Goal: Communication & Community: Share content

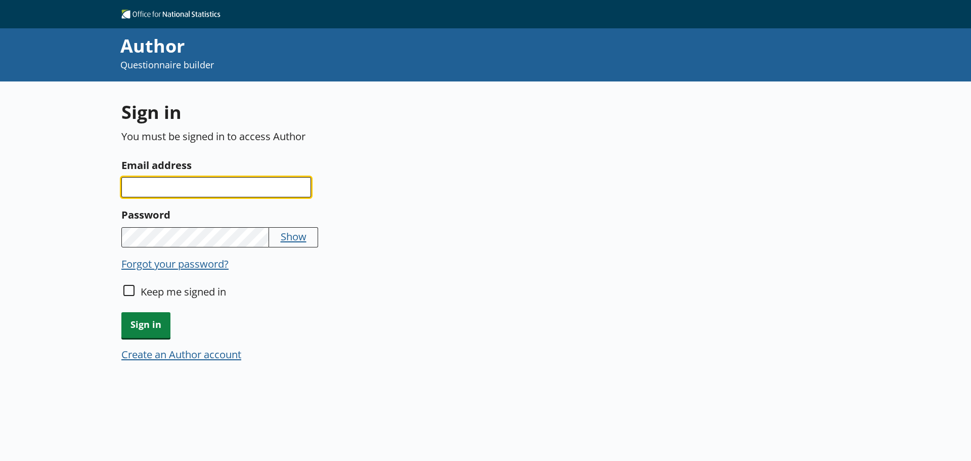
click at [220, 191] on input "Email address" at bounding box center [216, 187] width 190 height 20
type input "[PERSON_NAME][EMAIL_ADDRESS][PERSON_NAME][DOMAIN_NAME]"
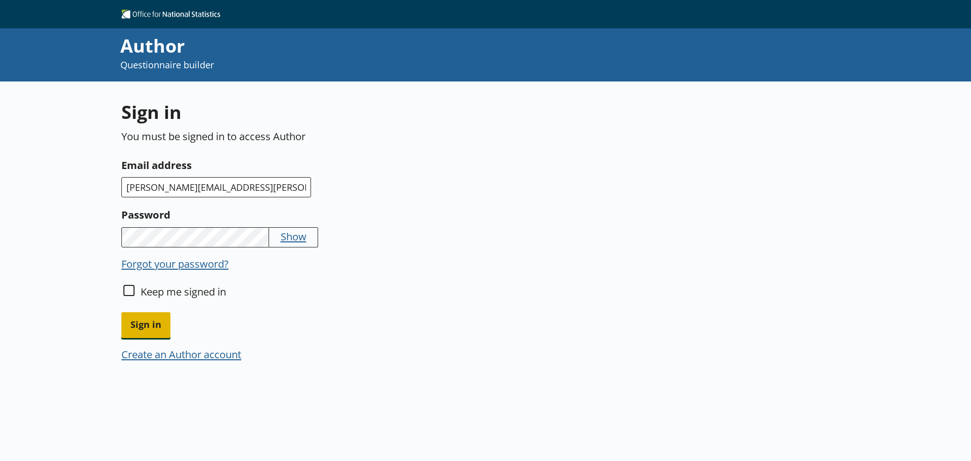
click at [155, 325] on span "Sign in" at bounding box center [145, 325] width 49 height 26
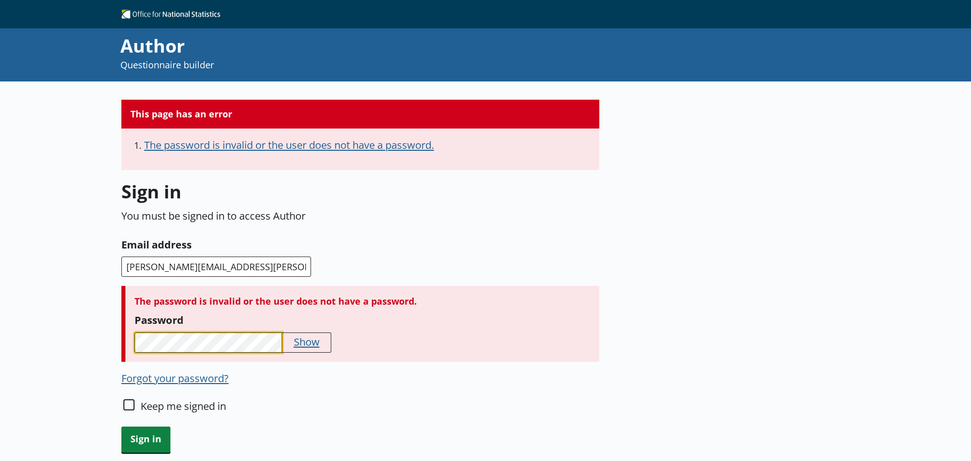
click at [72, 335] on div "This page has an error The password is invalid or the user does not have a pass…" at bounding box center [485, 314] width 971 height 467
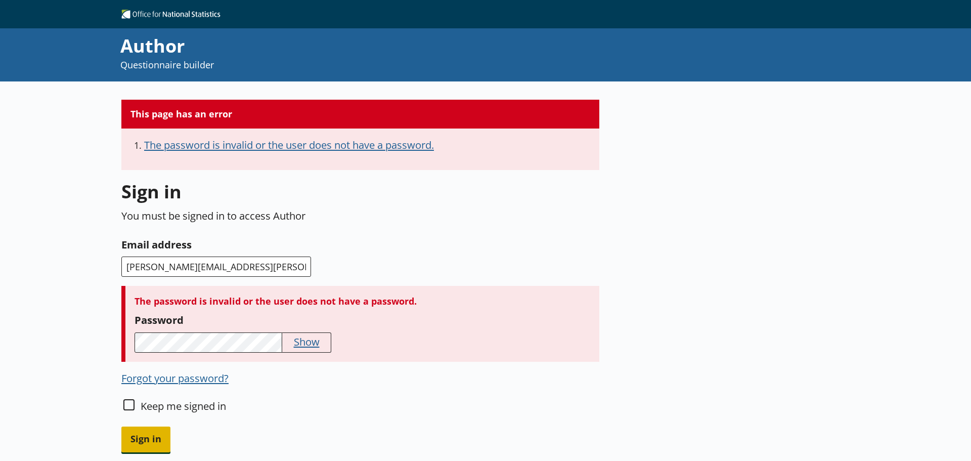
click at [142, 430] on span "Sign in" at bounding box center [145, 439] width 49 height 26
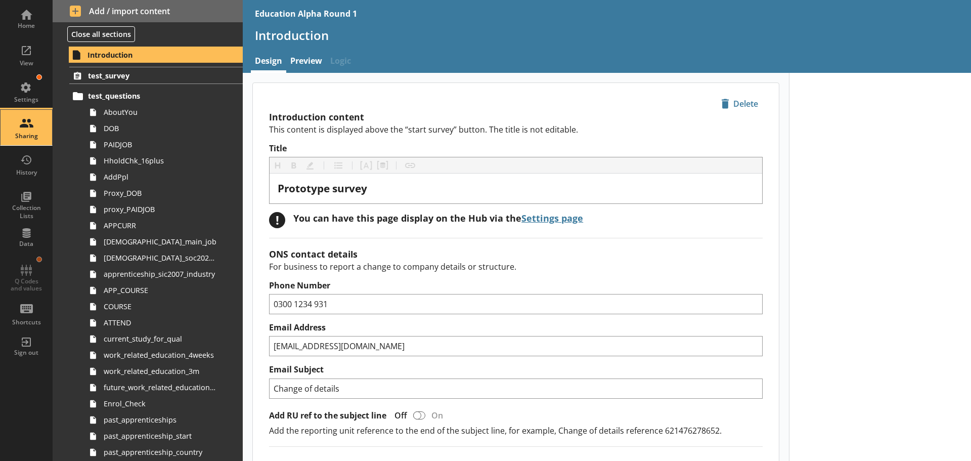
click at [32, 126] on div "Sharing" at bounding box center [26, 127] width 35 height 35
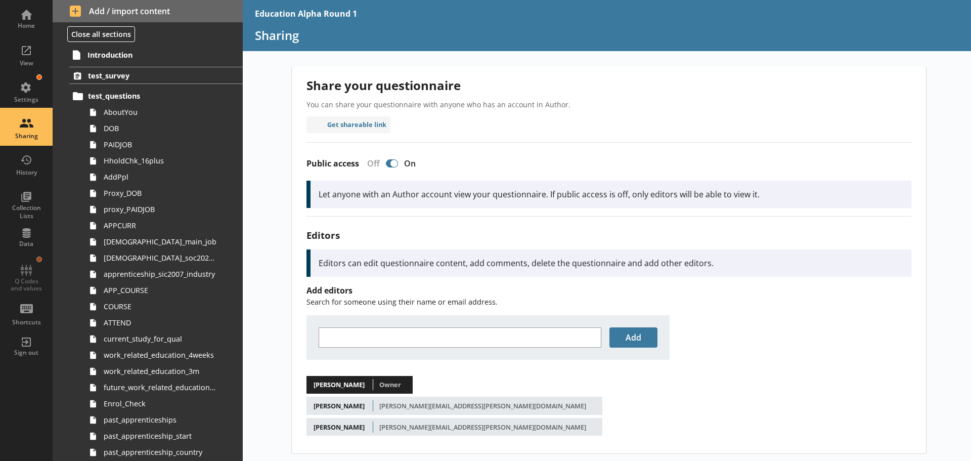
scroll to position [7, 0]
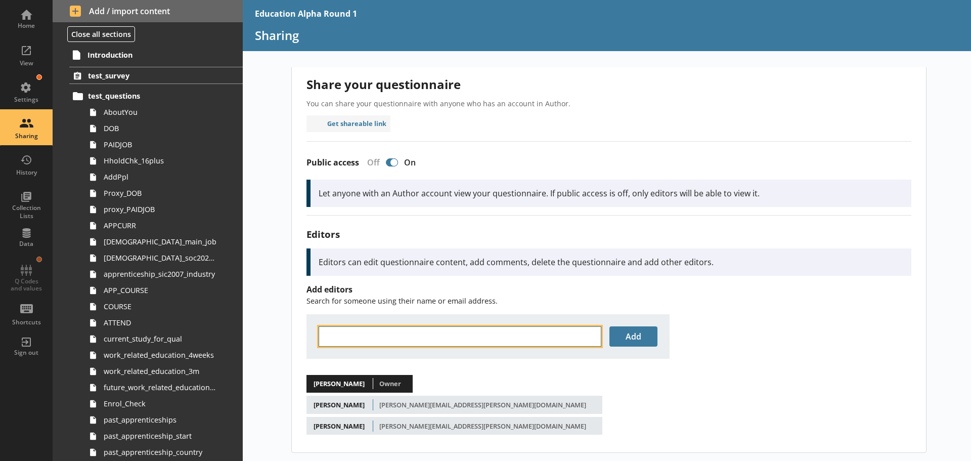
click at [383, 334] on input "text" at bounding box center [460, 336] width 283 height 20
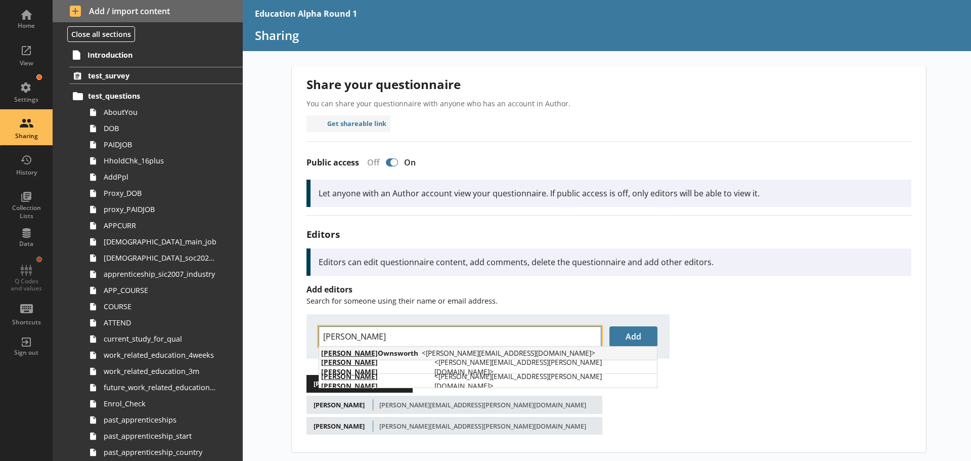
click at [437, 347] on li "[PERSON_NAME] < [PERSON_NAME][EMAIL_ADDRESS][DOMAIN_NAME] >" at bounding box center [488, 353] width 338 height 14
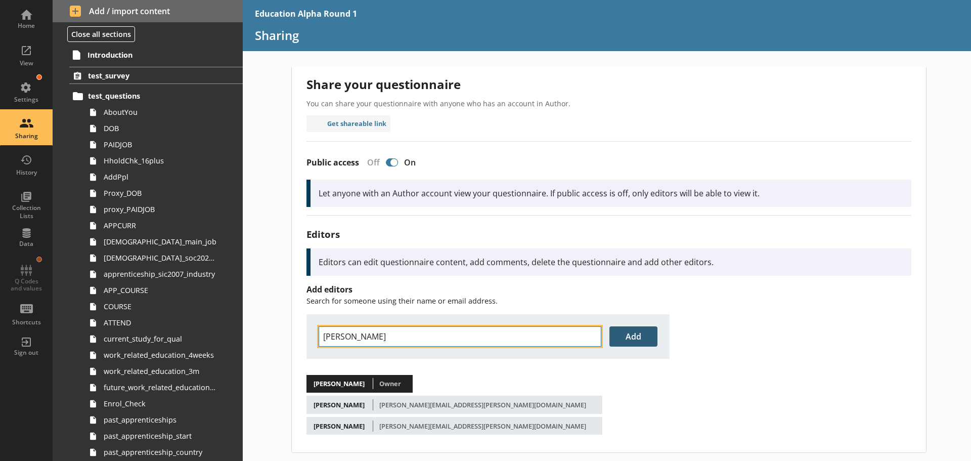
type input "[PERSON_NAME]"
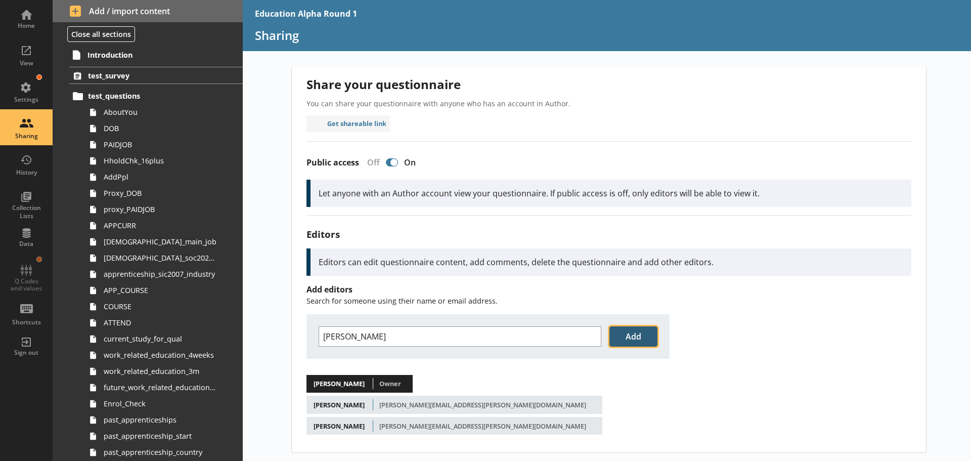
click at [620, 338] on button "Add" at bounding box center [633, 336] width 48 height 20
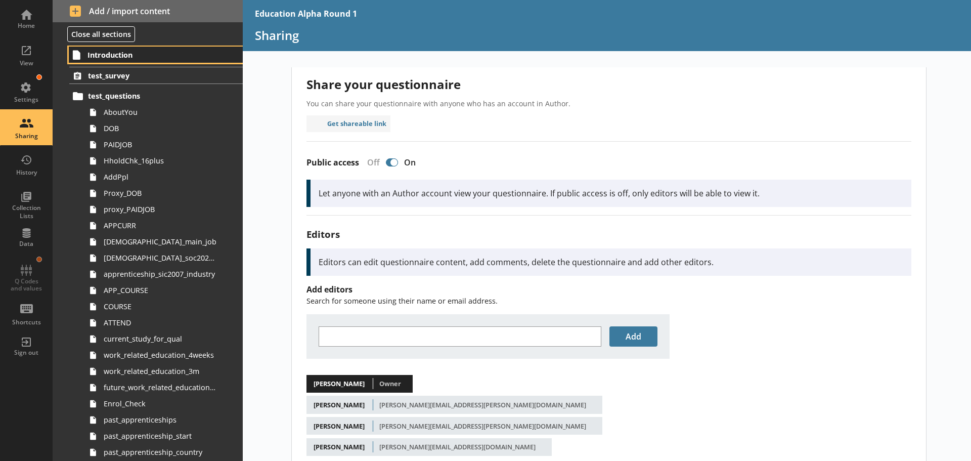
click at [100, 49] on link "Introduction" at bounding box center [156, 55] width 174 height 16
